Goal: Find contact information: Find contact information

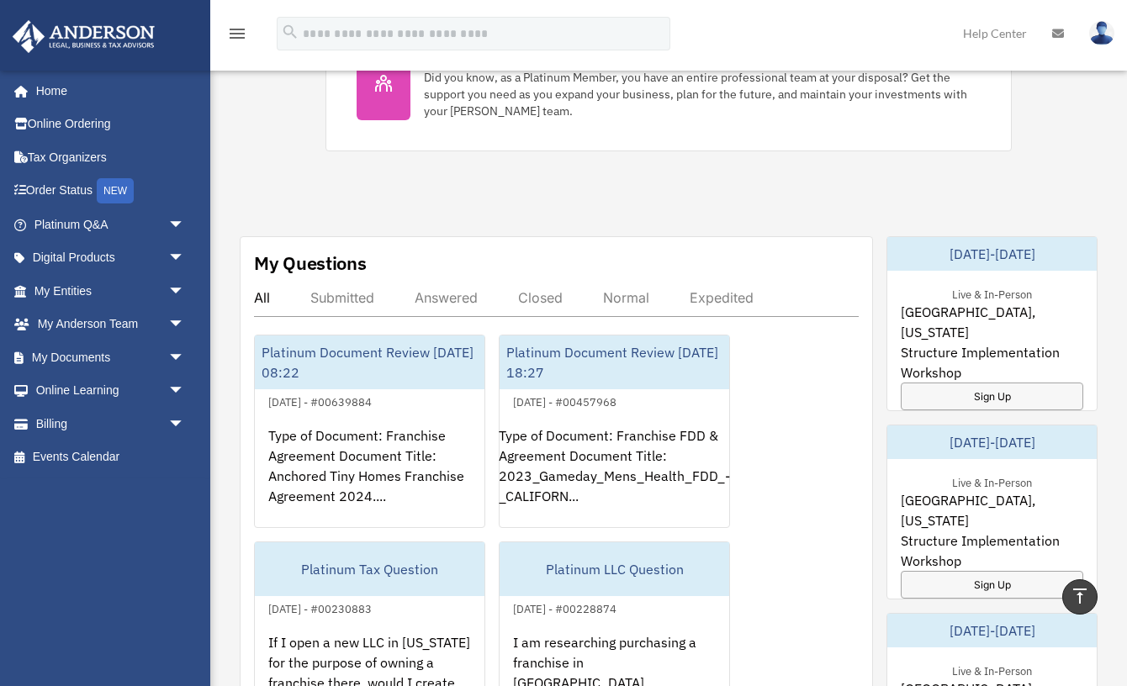
scroll to position [801, 0]
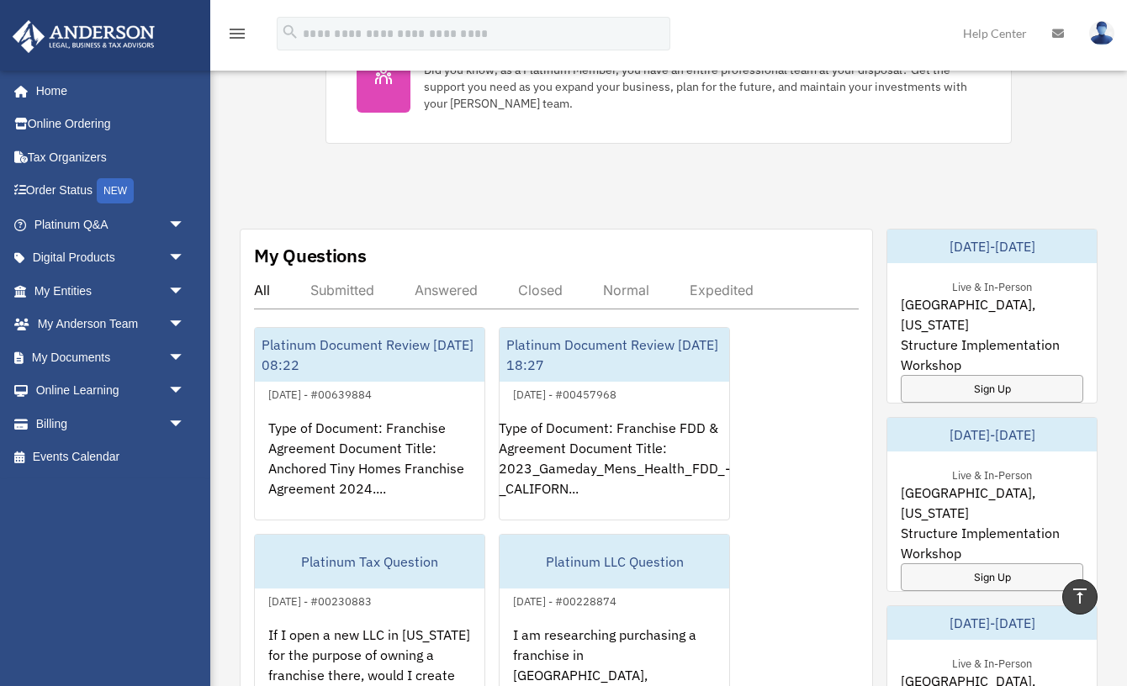
click at [287, 212] on div "Exciting News: Introducing Order Status Tracking! Based on your feedback, we're…" at bounding box center [669, 253] width 942 height 1977
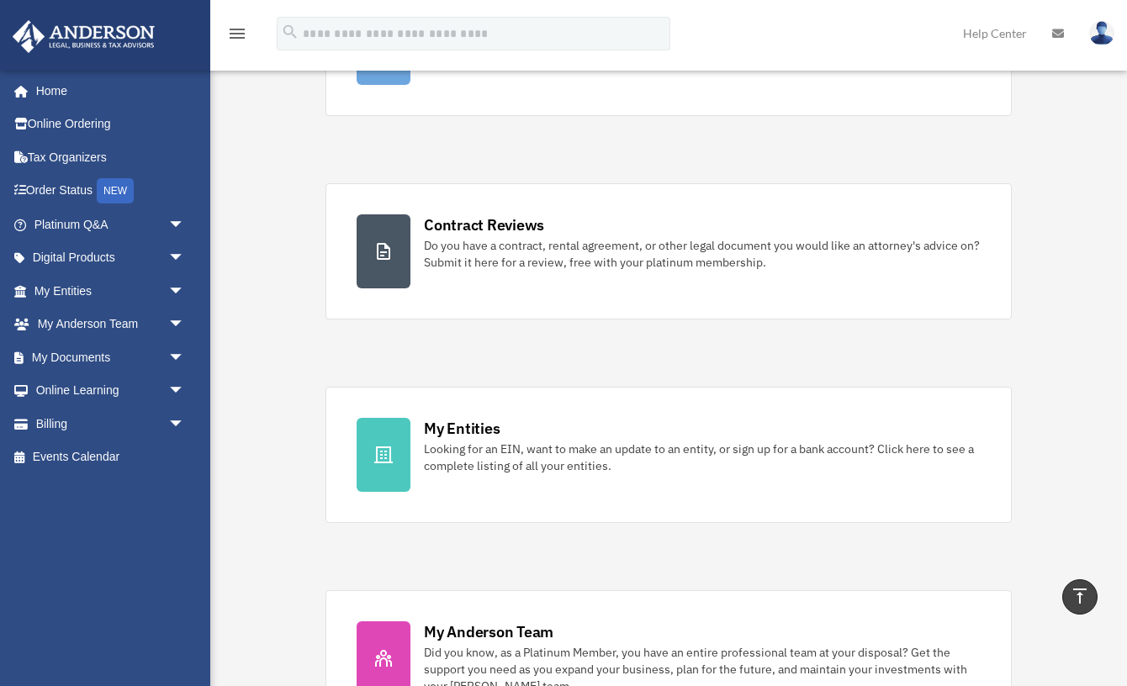
scroll to position [0, 0]
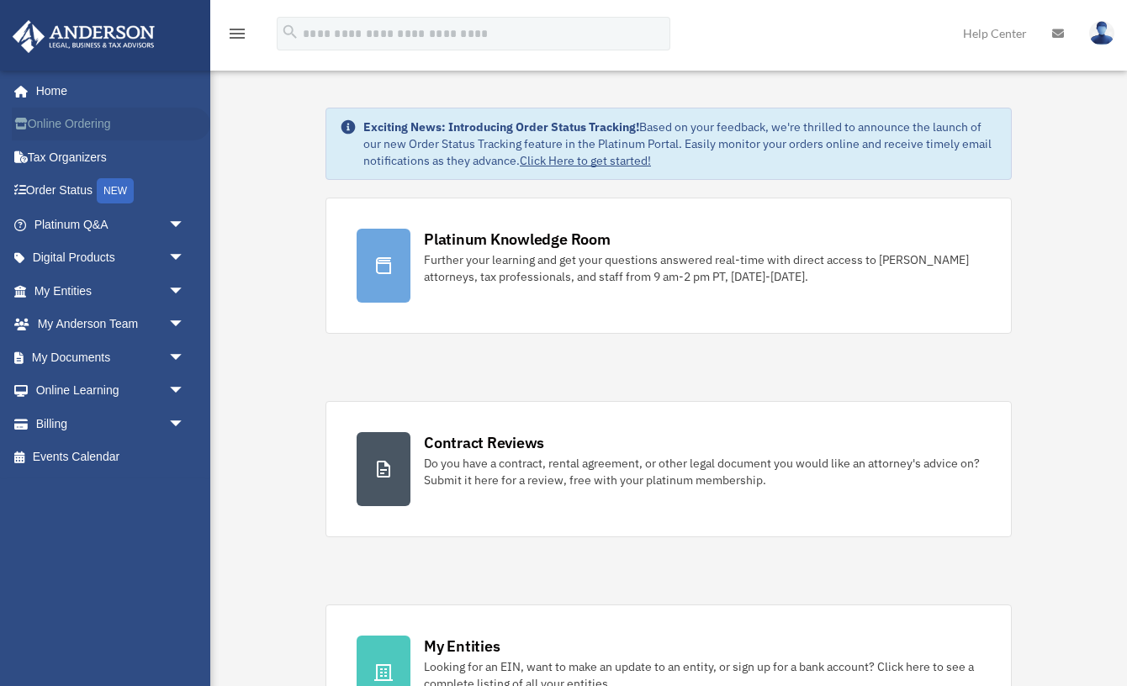
click at [95, 125] on link "Online Ordering" at bounding box center [111, 125] width 199 height 34
click at [87, 287] on link "My Entities arrow_drop_down" at bounding box center [111, 291] width 199 height 34
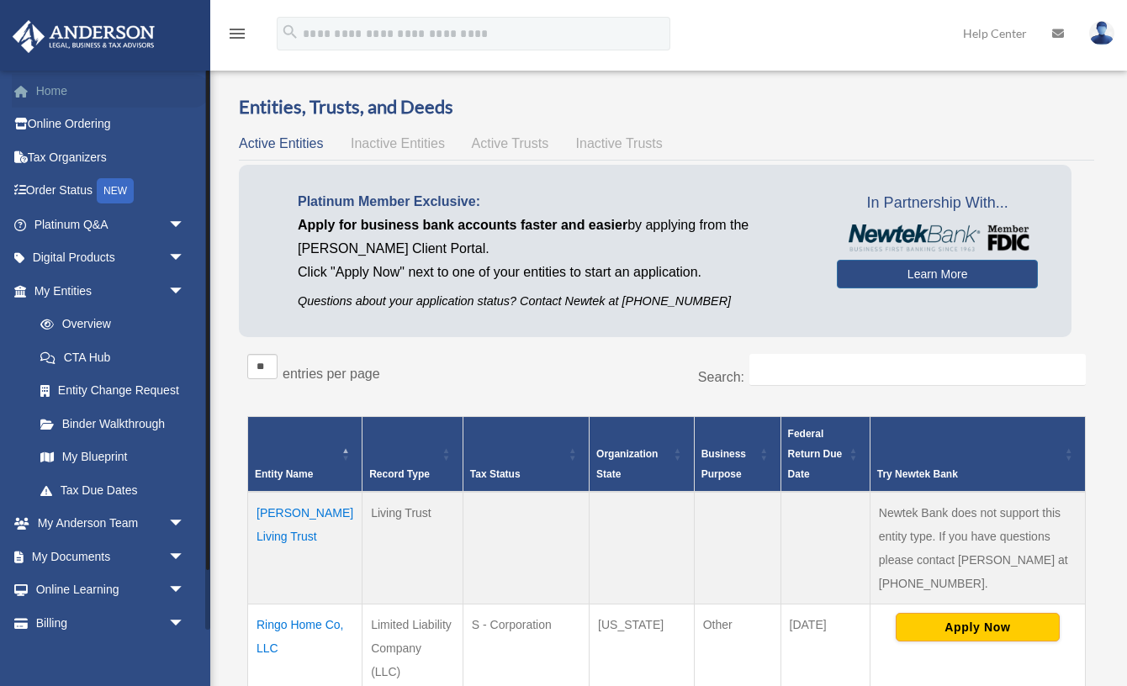
click at [54, 87] on link "Home" at bounding box center [111, 91] width 199 height 34
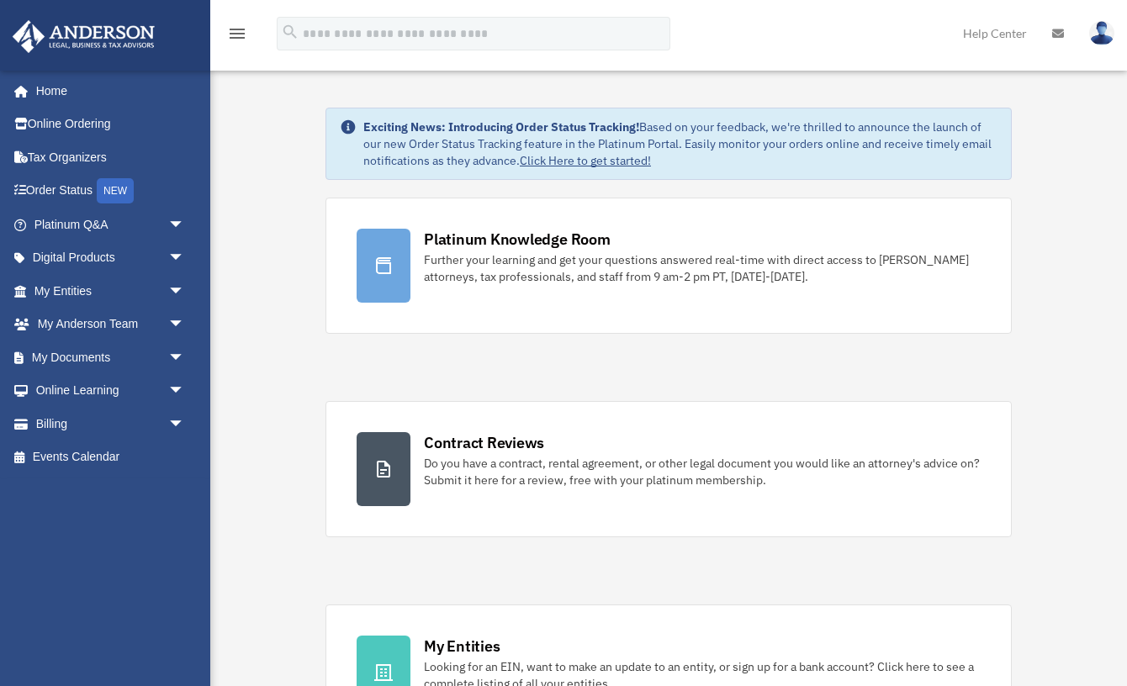
click at [1098, 39] on img at bounding box center [1101, 33] width 25 height 24
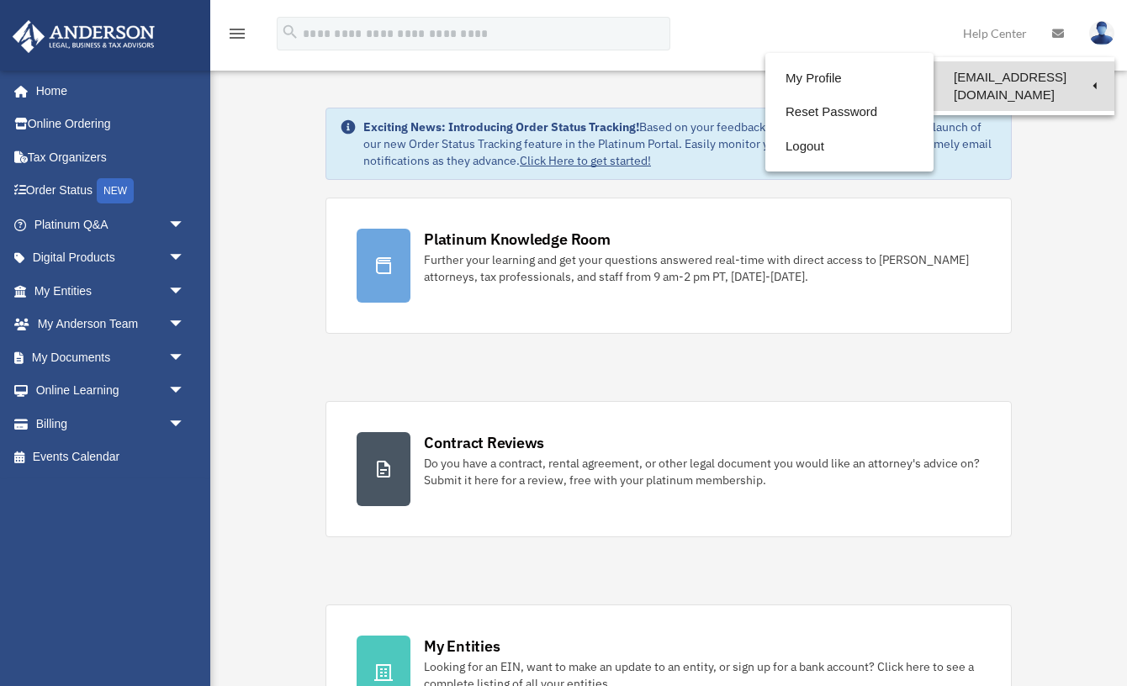
click at [1044, 73] on link "[EMAIL_ADDRESS][DOMAIN_NAME]" at bounding box center [1024, 86] width 181 height 50
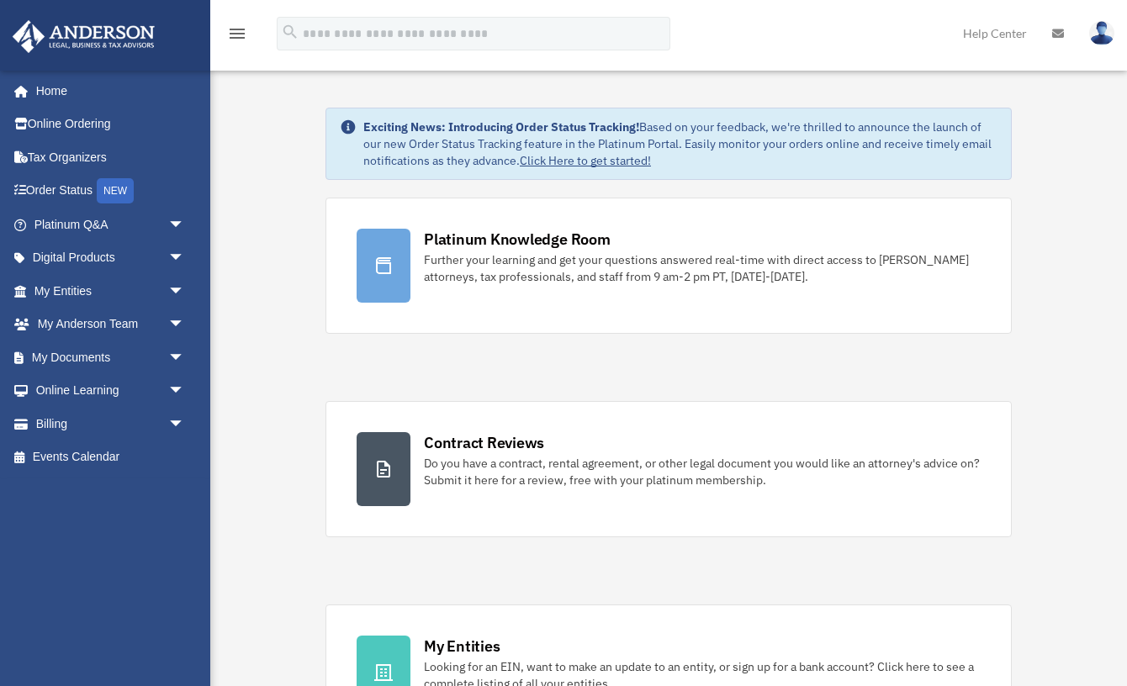
click at [1101, 31] on img at bounding box center [1101, 33] width 25 height 24
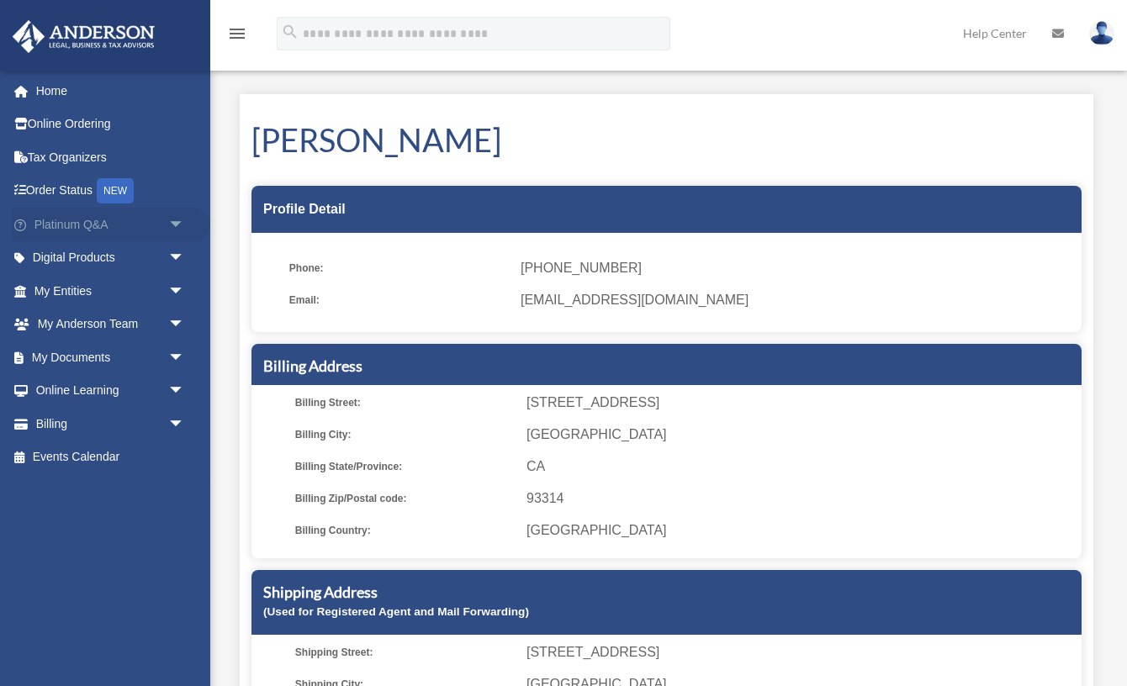
click at [105, 221] on link "Platinum Q&A arrow_drop_down" at bounding box center [111, 225] width 199 height 34
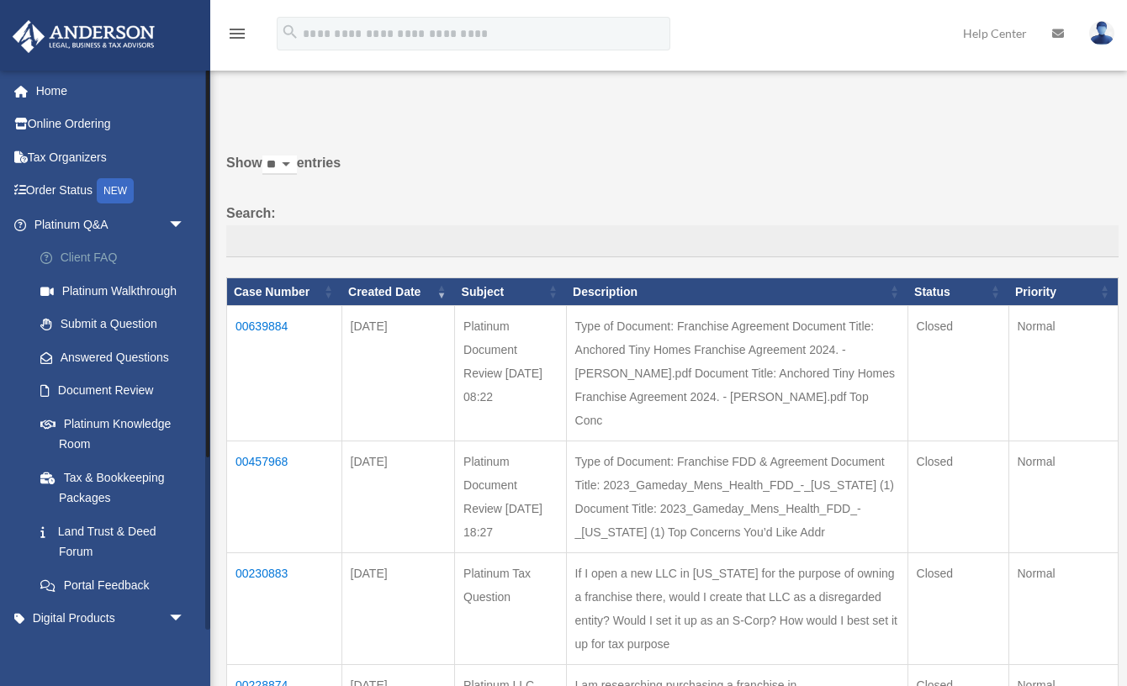
click at [93, 258] on link "Client FAQ" at bounding box center [117, 258] width 187 height 34
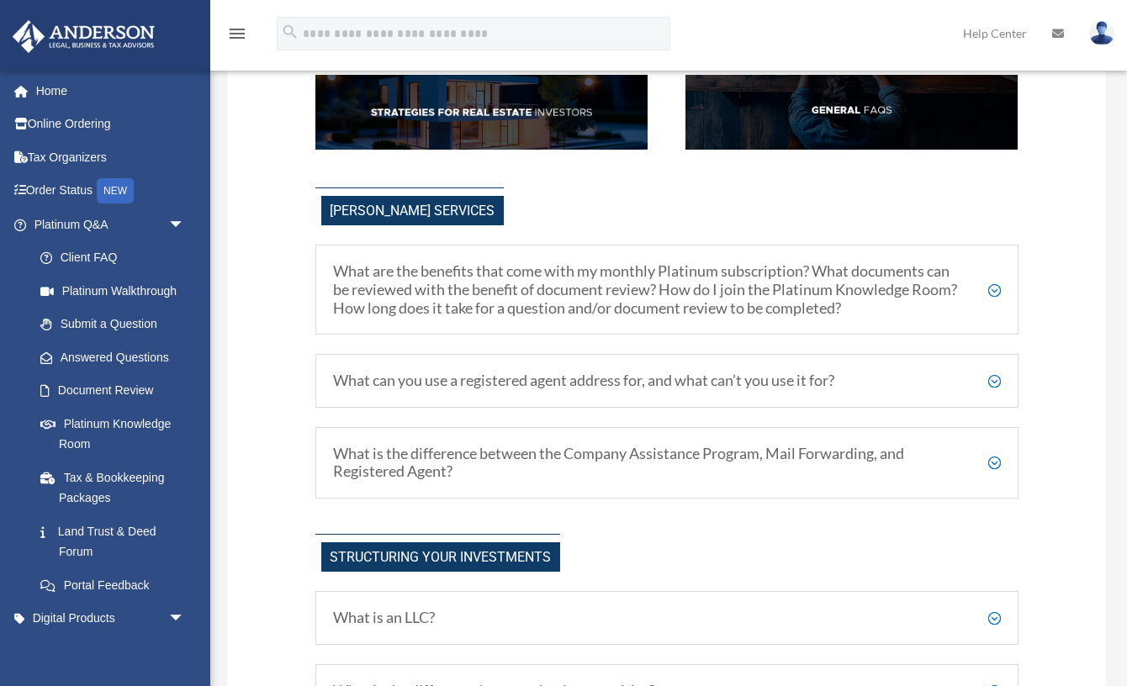
scroll to position [347, 0]
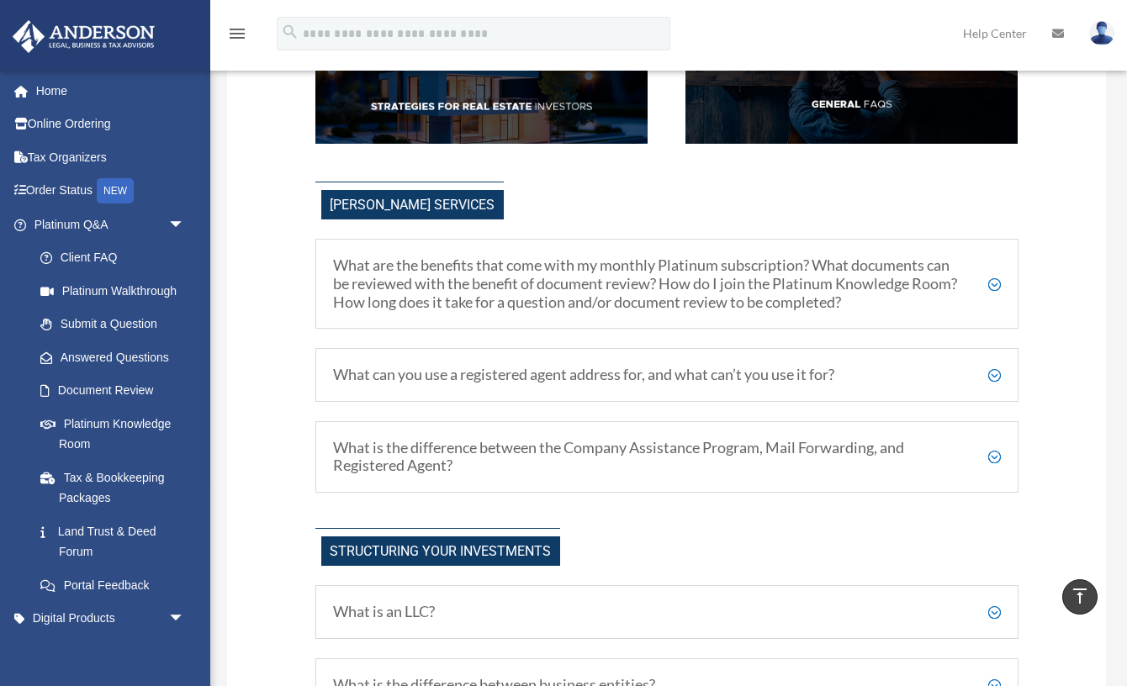
click at [574, 291] on h5 "What are the benefits that come with my monthly Platinum subscription? What doc…" at bounding box center [667, 284] width 668 height 55
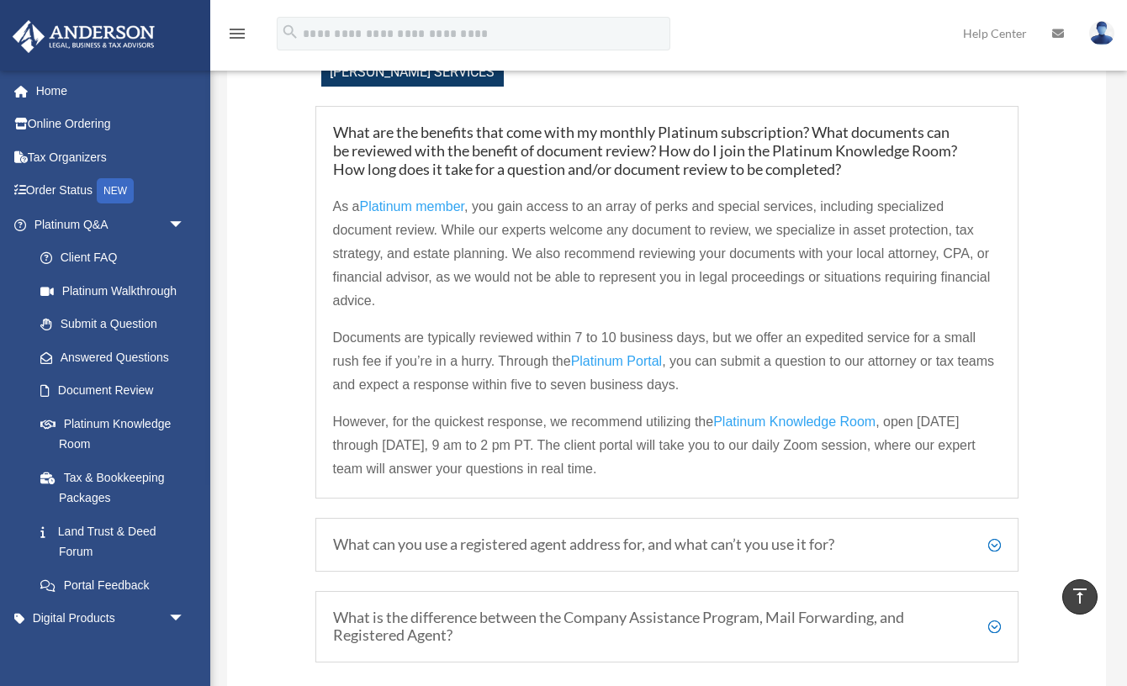
scroll to position [543, 0]
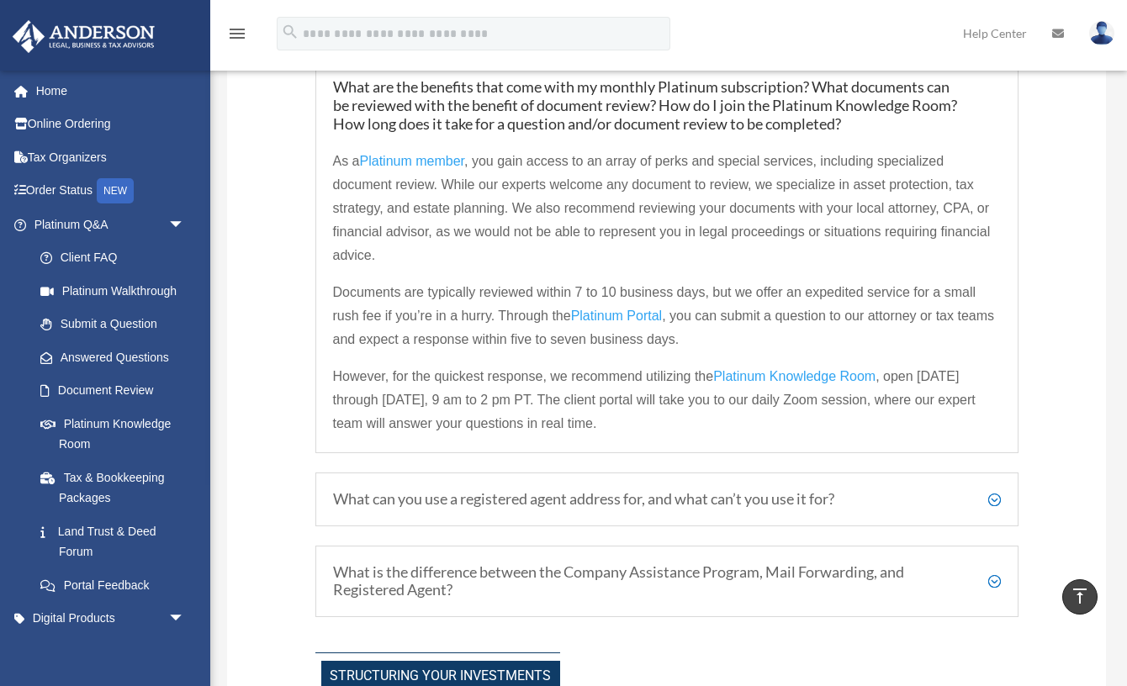
scroll to position [0, 0]
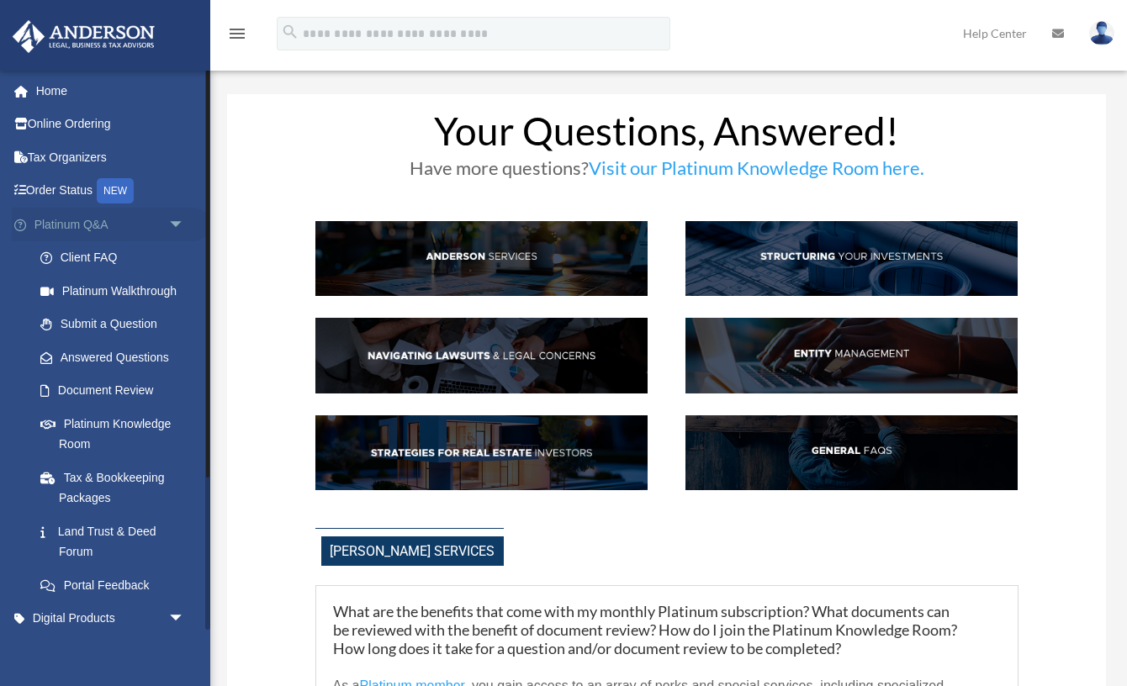
click at [83, 228] on link "Platinum Q&A arrow_drop_down" at bounding box center [111, 225] width 199 height 34
click at [74, 188] on link "Order Status NEW" at bounding box center [111, 191] width 199 height 34
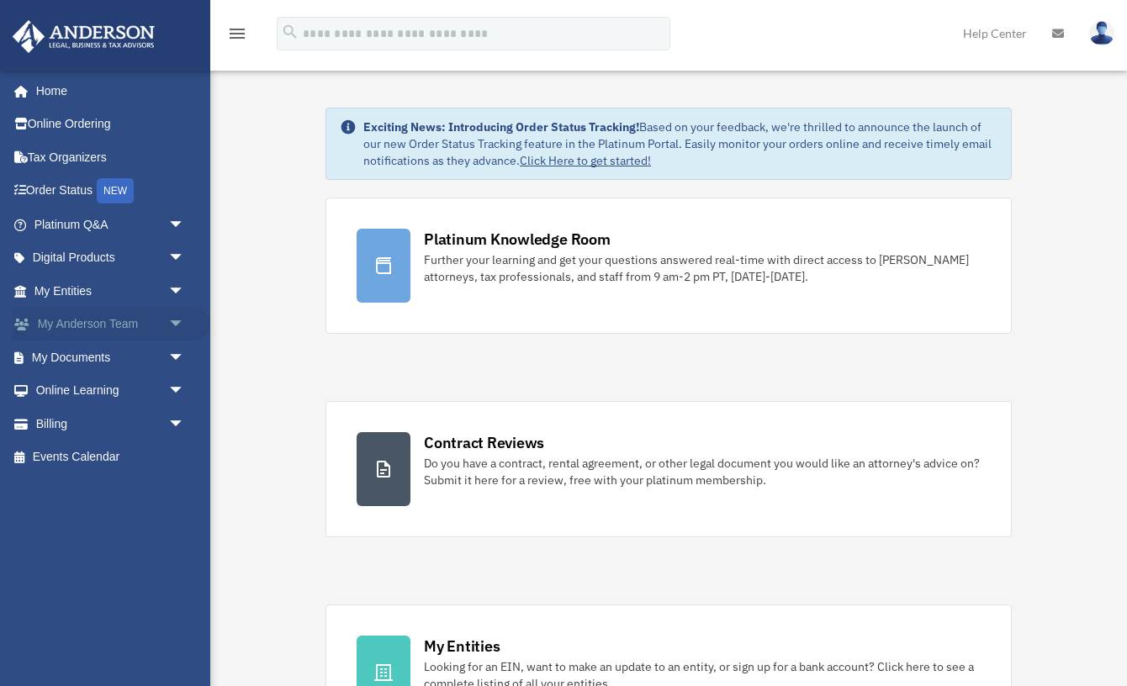
click at [122, 329] on link "My Anderson Team arrow_drop_down" at bounding box center [111, 325] width 199 height 34
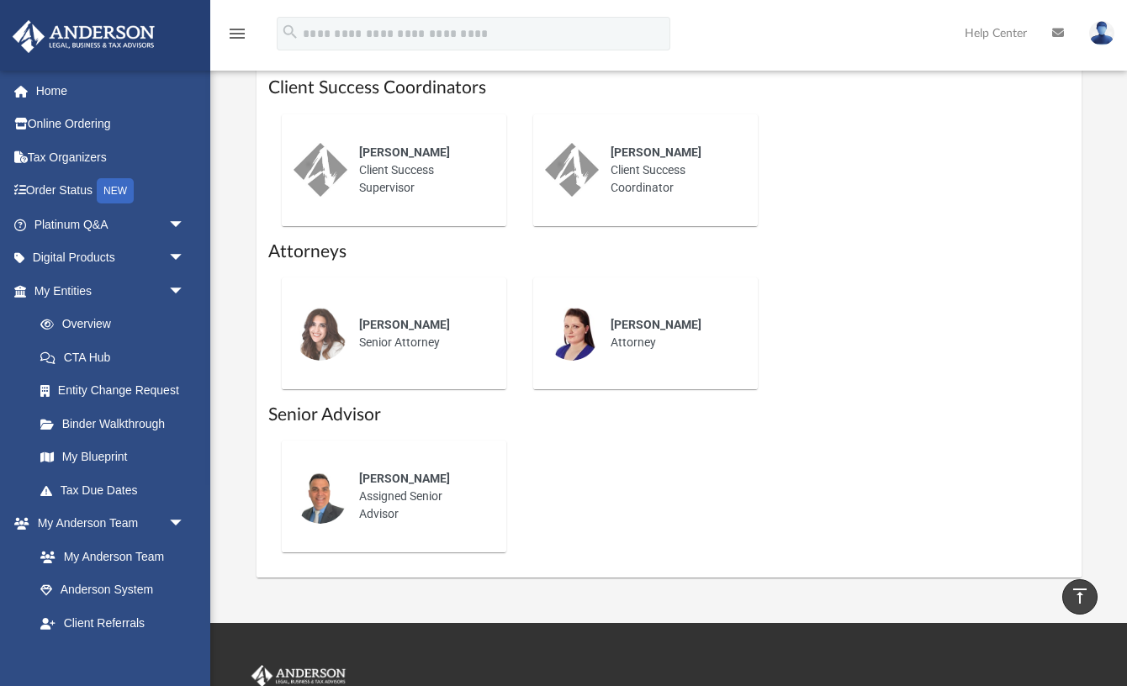
scroll to position [519, 0]
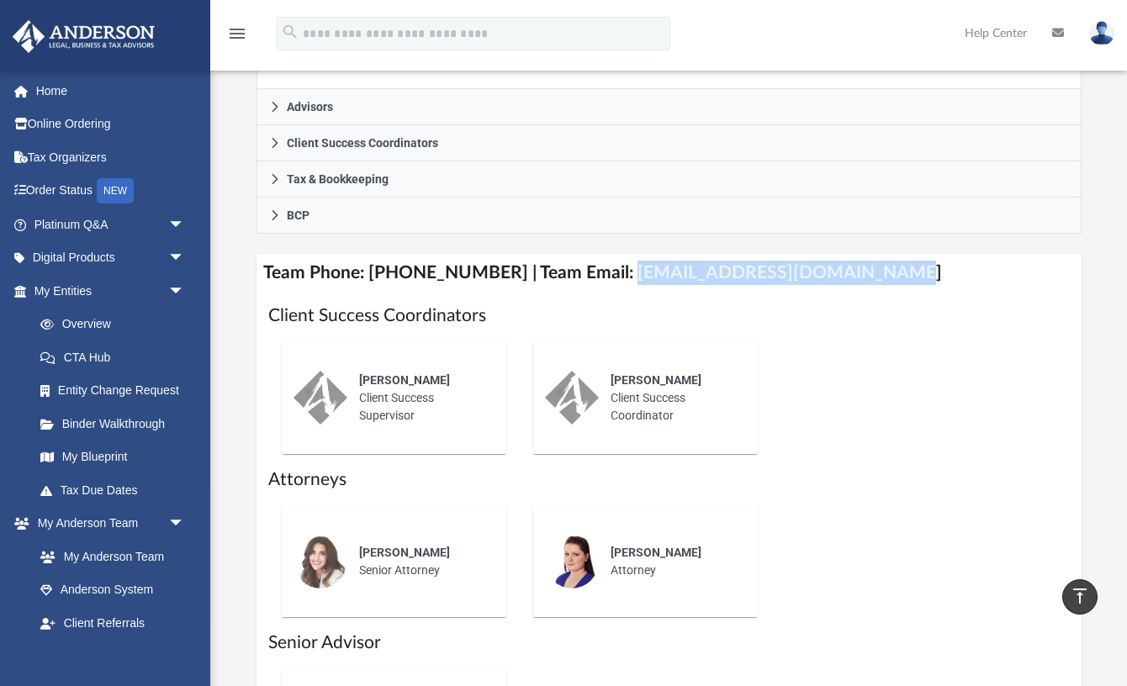
drag, startPoint x: 607, startPoint y: 274, endPoint x: 857, endPoint y: 271, distance: 249.8
click at [857, 271] on h4 "Team Phone: [PHONE_NUMBER] | Team Email: [EMAIL_ADDRESS][DOMAIN_NAME]" at bounding box center [669, 273] width 825 height 38
copy h4 "[EMAIL_ADDRESS][DOMAIN_NAME]"
